Goal: Find specific page/section: Find specific page/section

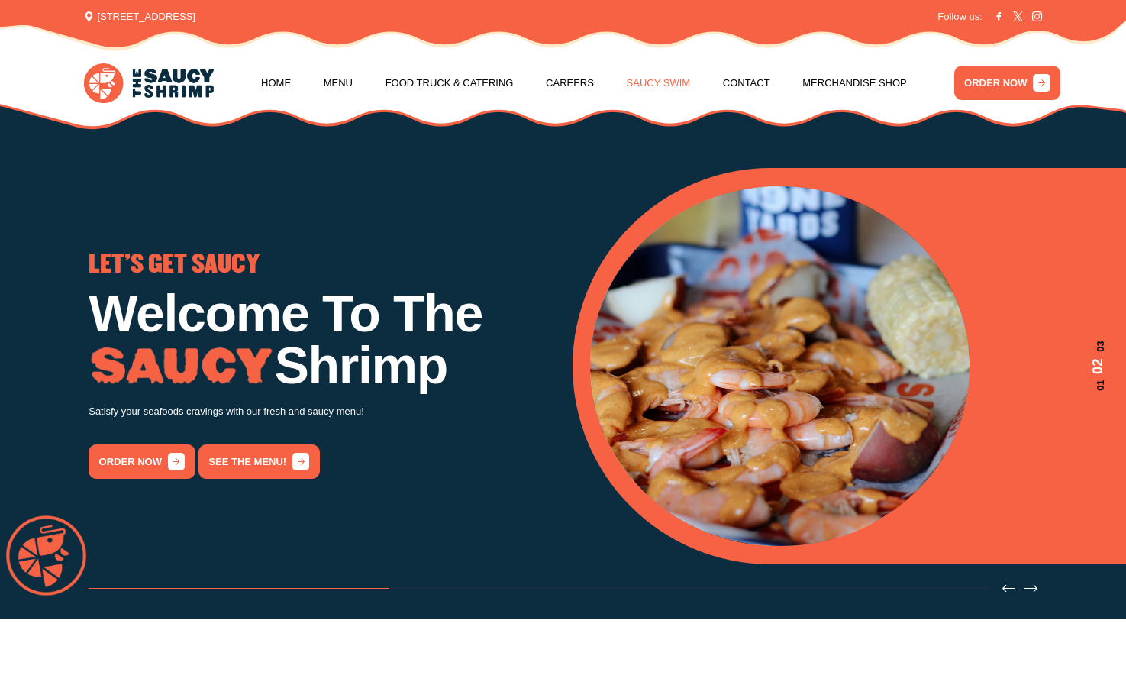
click at [659, 84] on link "Saucy Swim" at bounding box center [659, 83] width 64 height 58
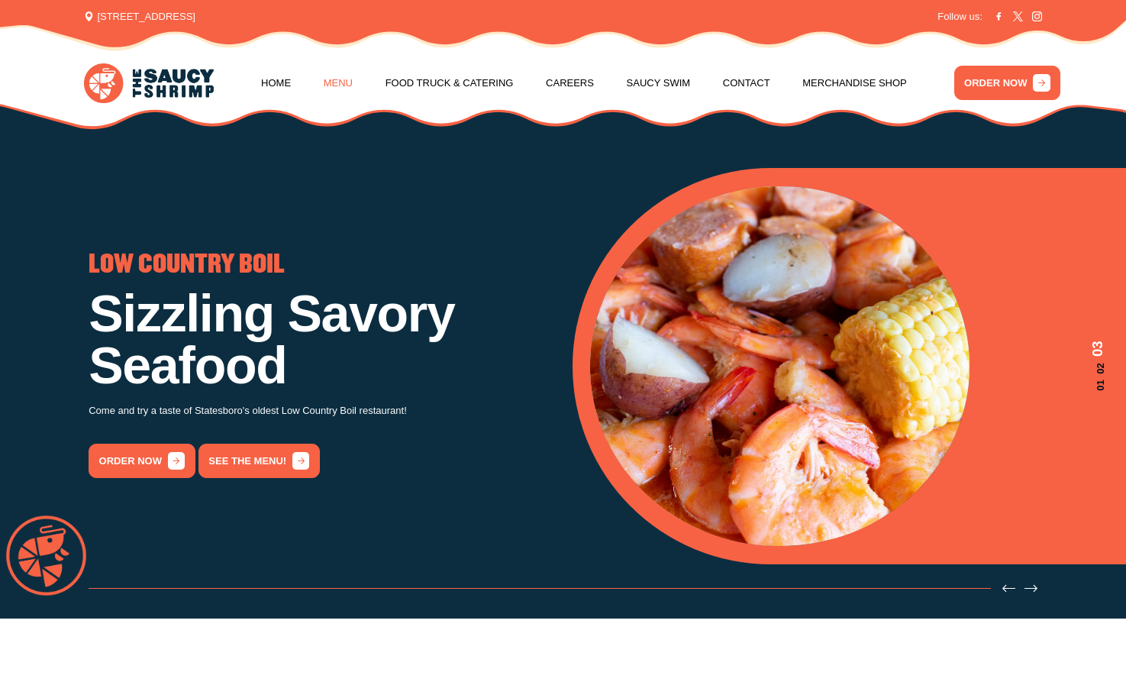
click at [351, 81] on link "Menu" at bounding box center [338, 83] width 29 height 58
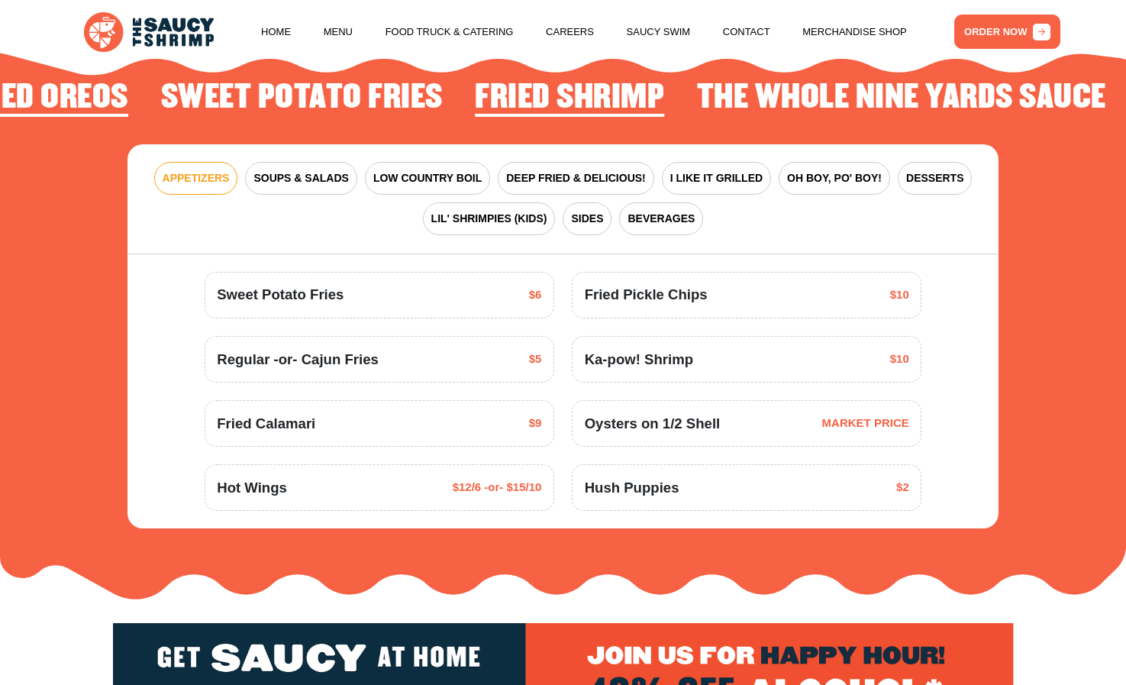
scroll to position [1871, 0]
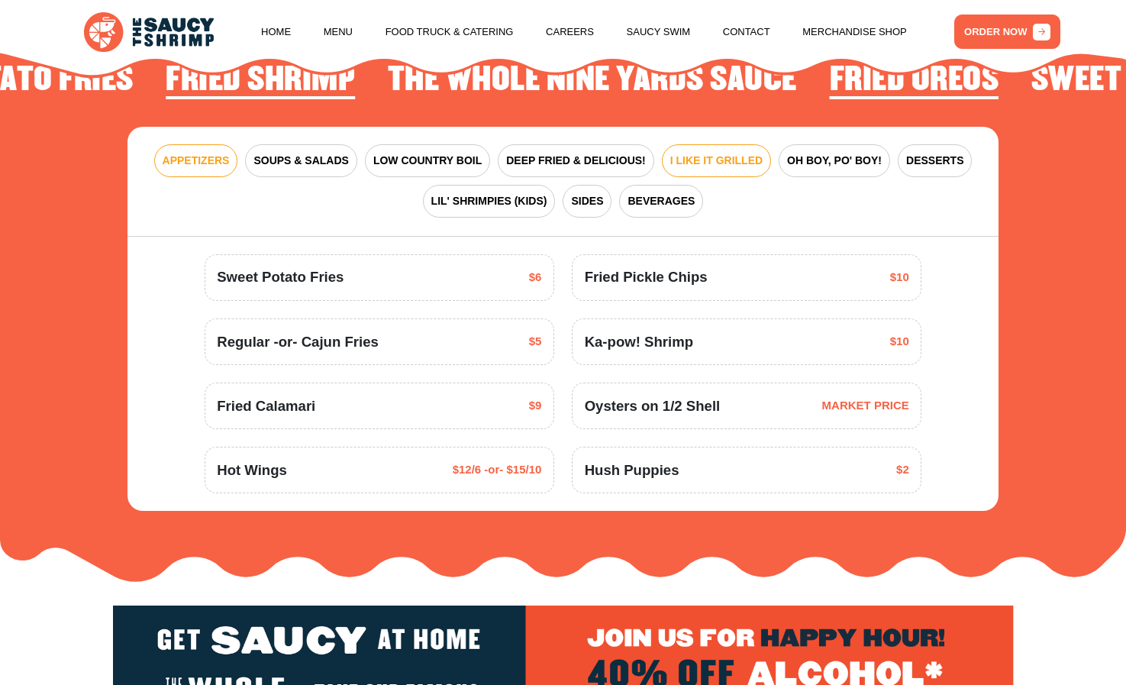
click at [721, 169] on button "I LIKE IT GRILLED" at bounding box center [716, 160] width 109 height 33
